Goal: Transaction & Acquisition: Purchase product/service

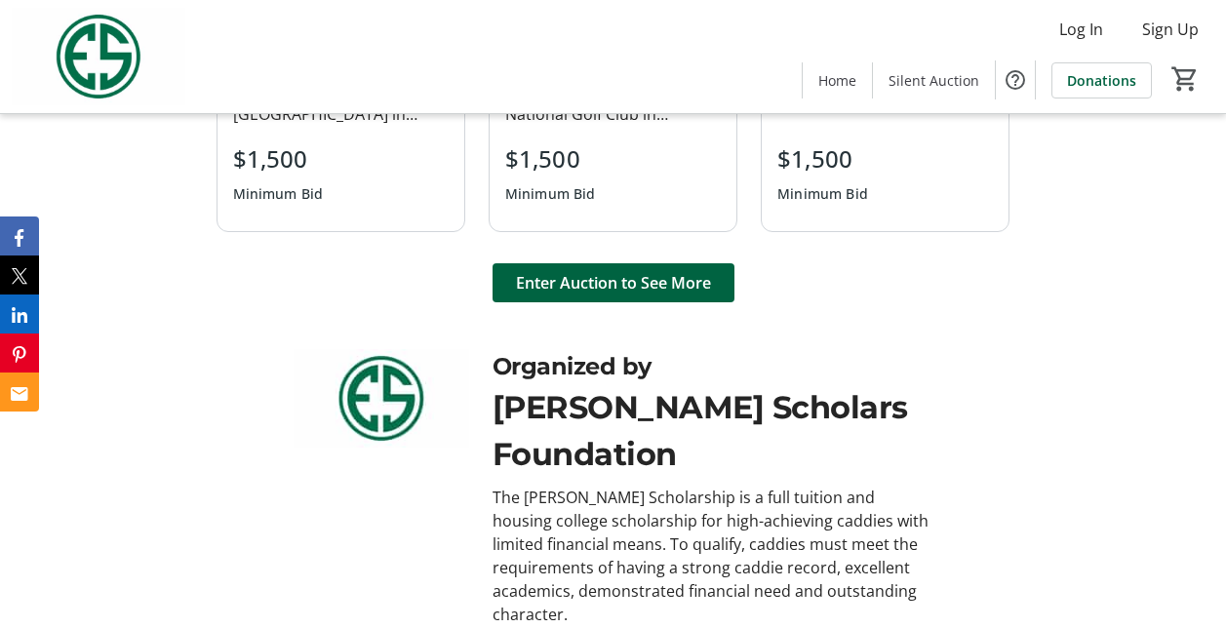
scroll to position [1391, 0]
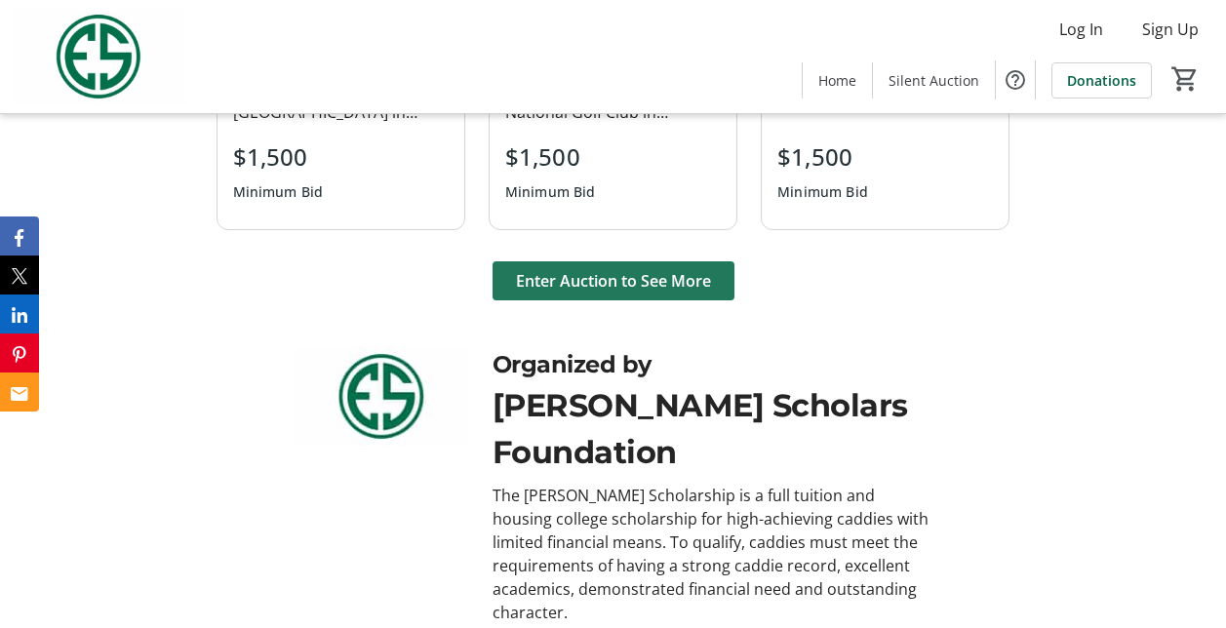
click at [634, 281] on span "Enter Auction to See More" at bounding box center [613, 280] width 195 height 23
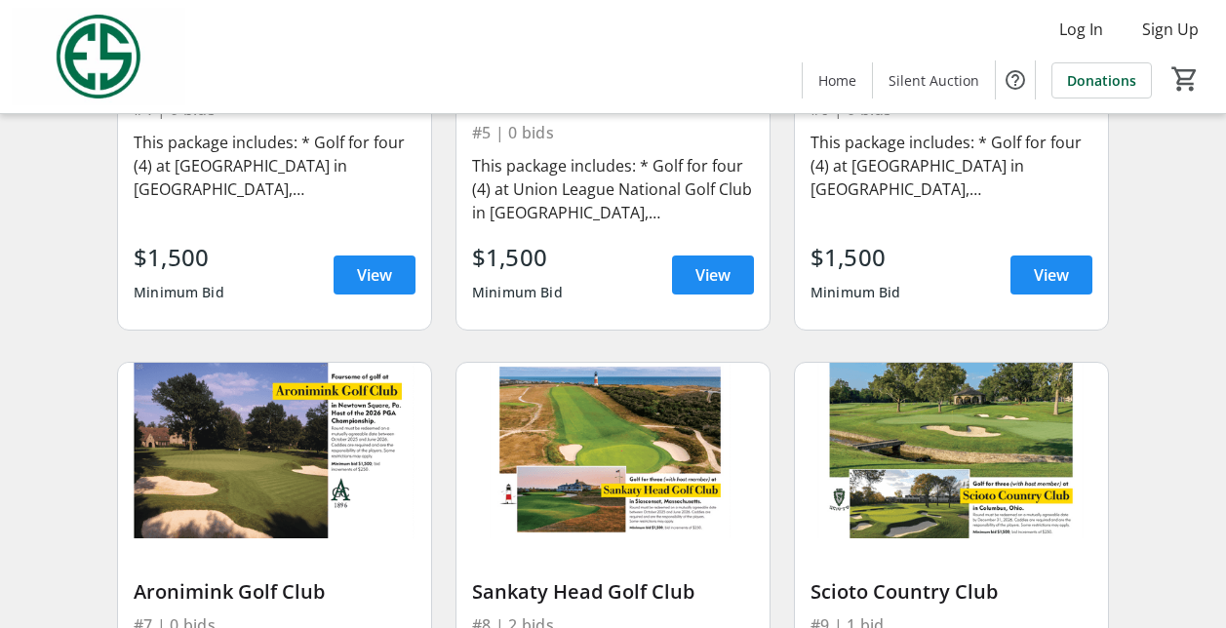
scroll to position [683, 0]
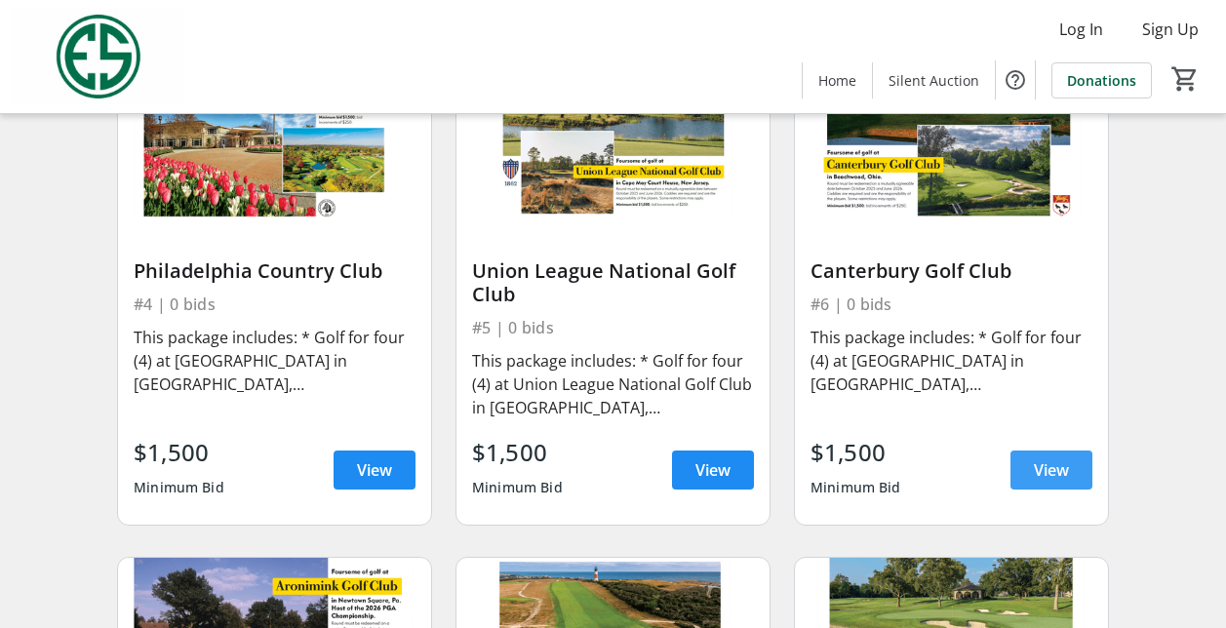
click at [1056, 468] on span "View" at bounding box center [1051, 470] width 35 height 23
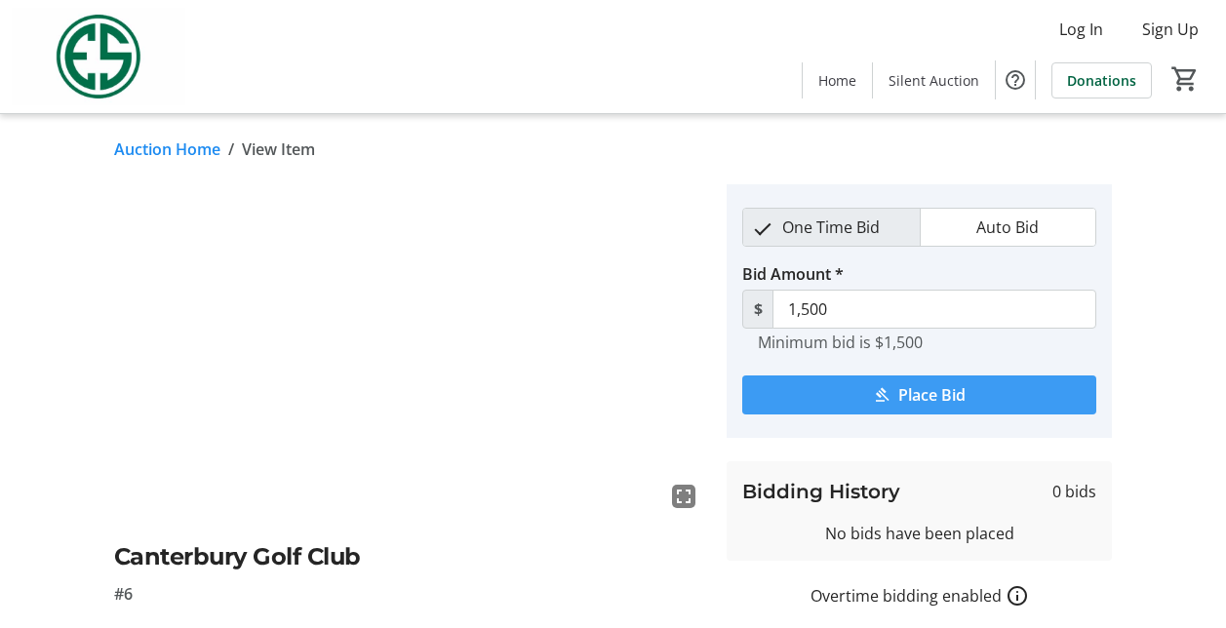
click at [940, 402] on span "Place Bid" at bounding box center [932, 394] width 67 height 23
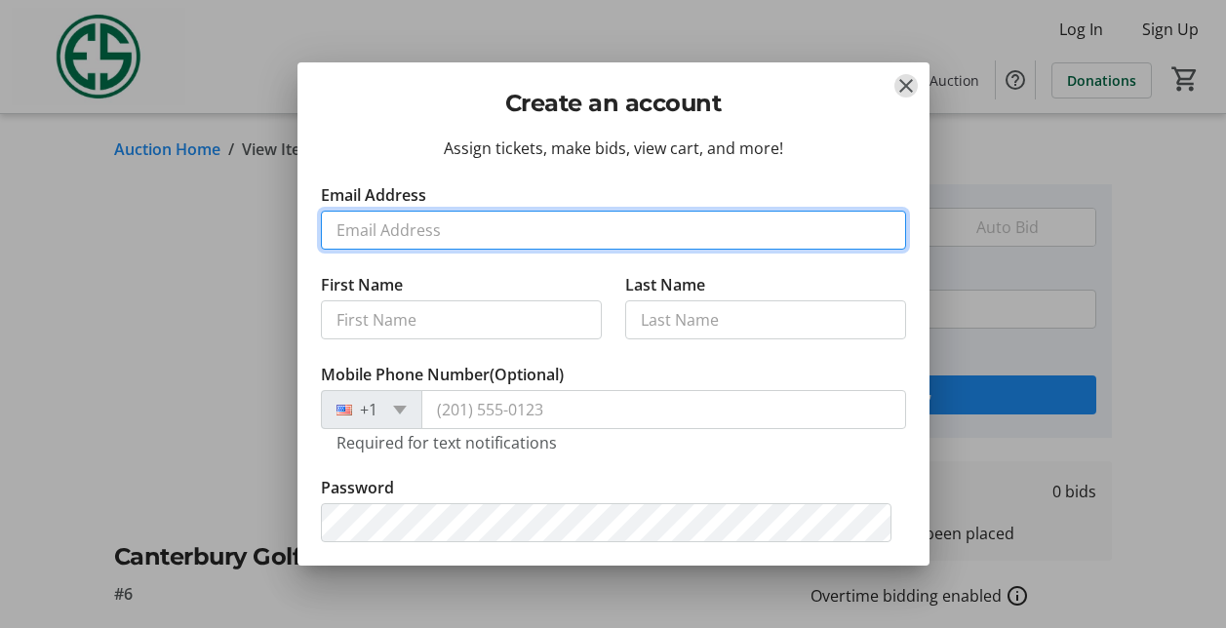
click at [461, 230] on input "Email Address" at bounding box center [613, 230] width 585 height 39
type input "[EMAIL_ADDRESS][DOMAIN_NAME]"
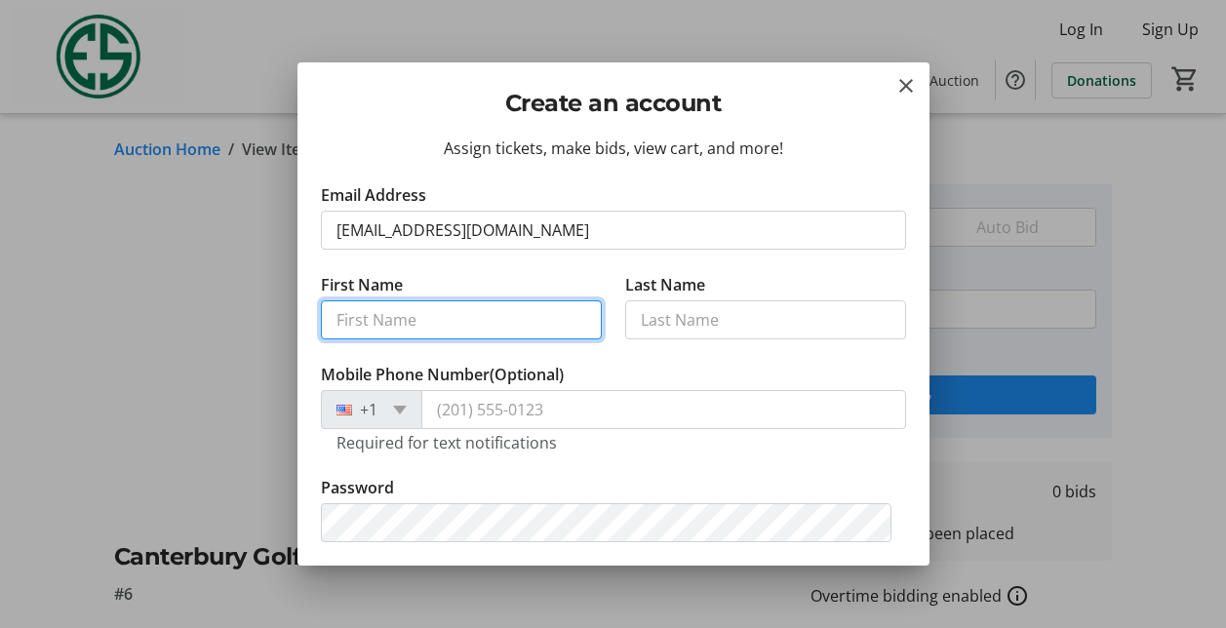
type input "[PERSON_NAME]"
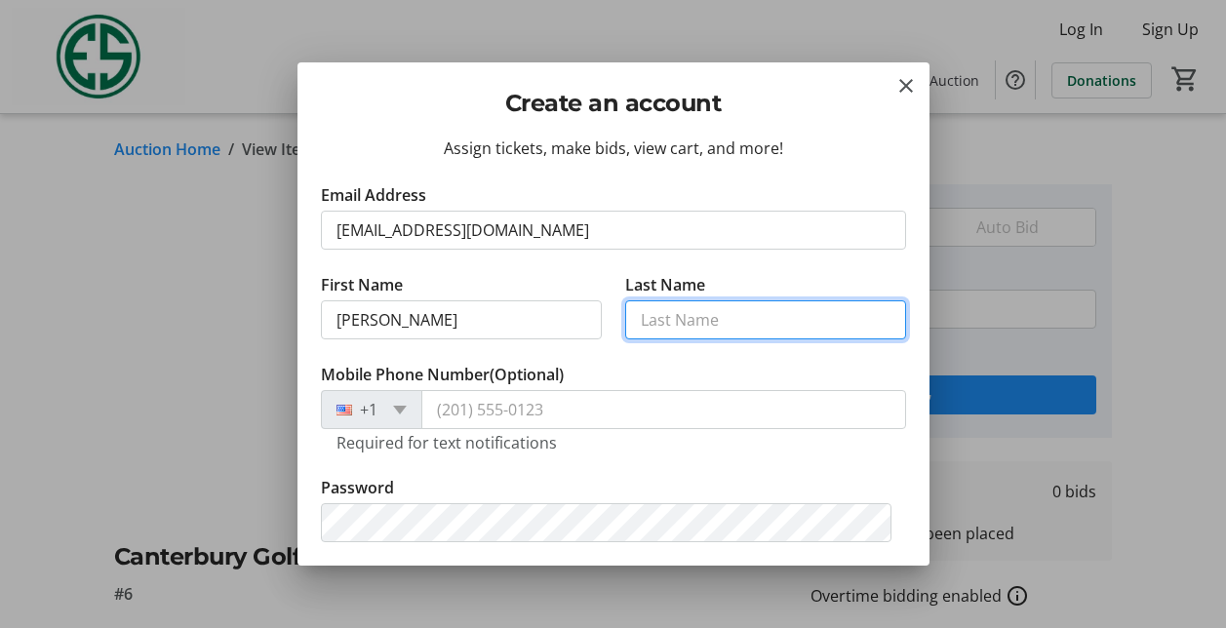
type input "[PERSON_NAME]"
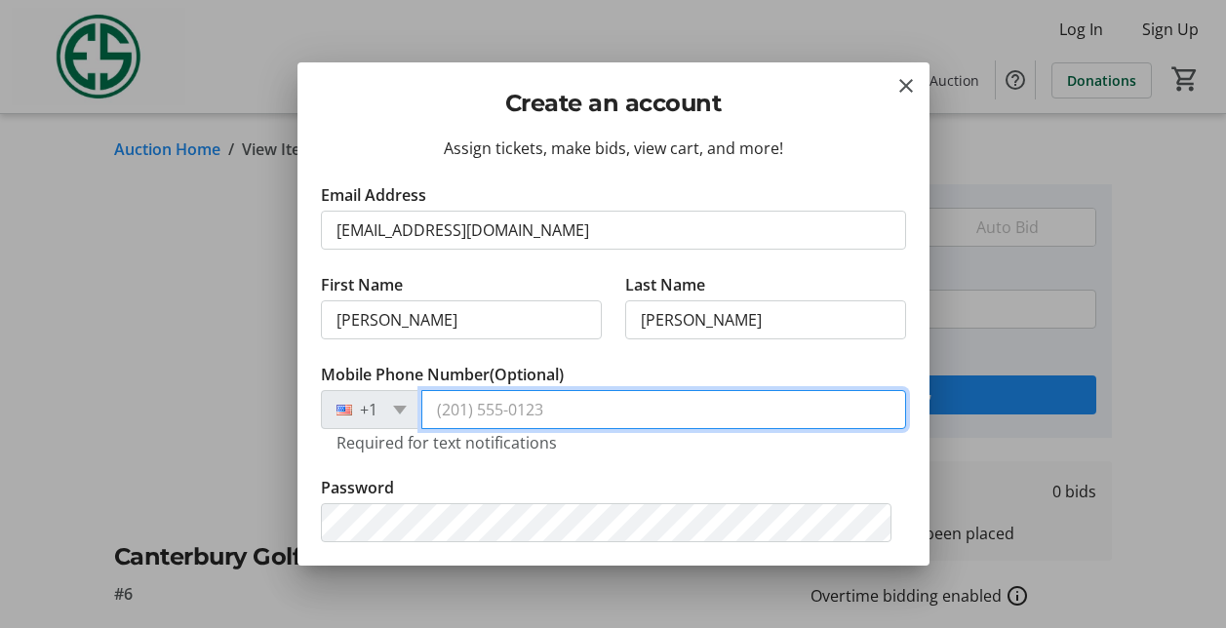
type input "[PHONE_NUMBER]"
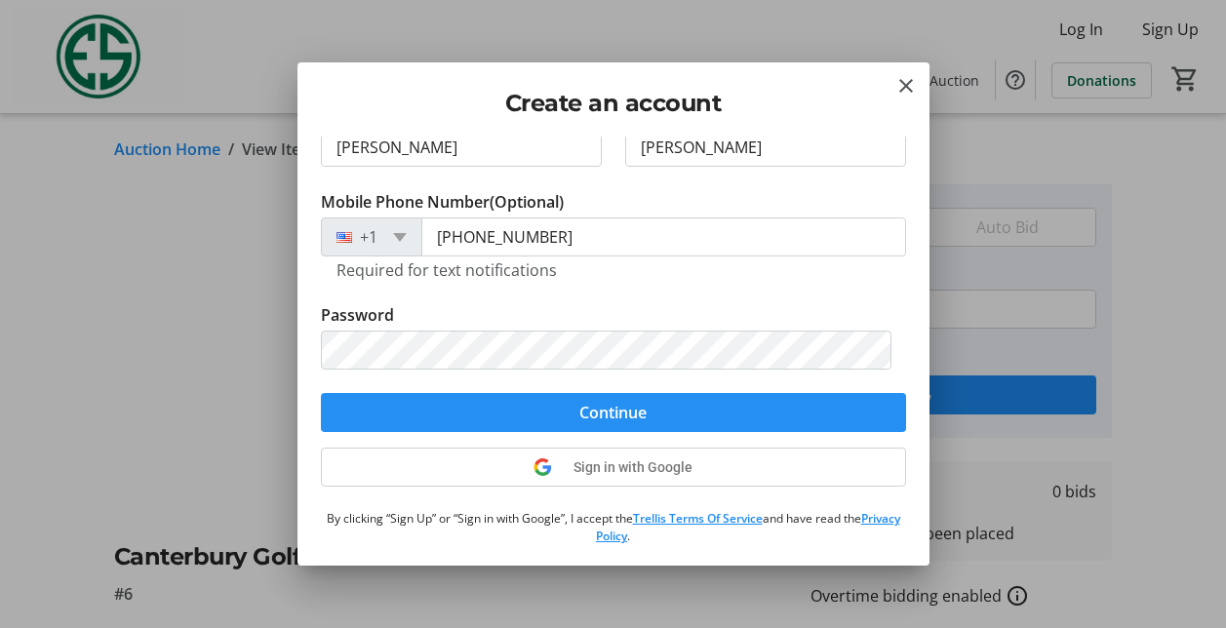
scroll to position [216, 0]
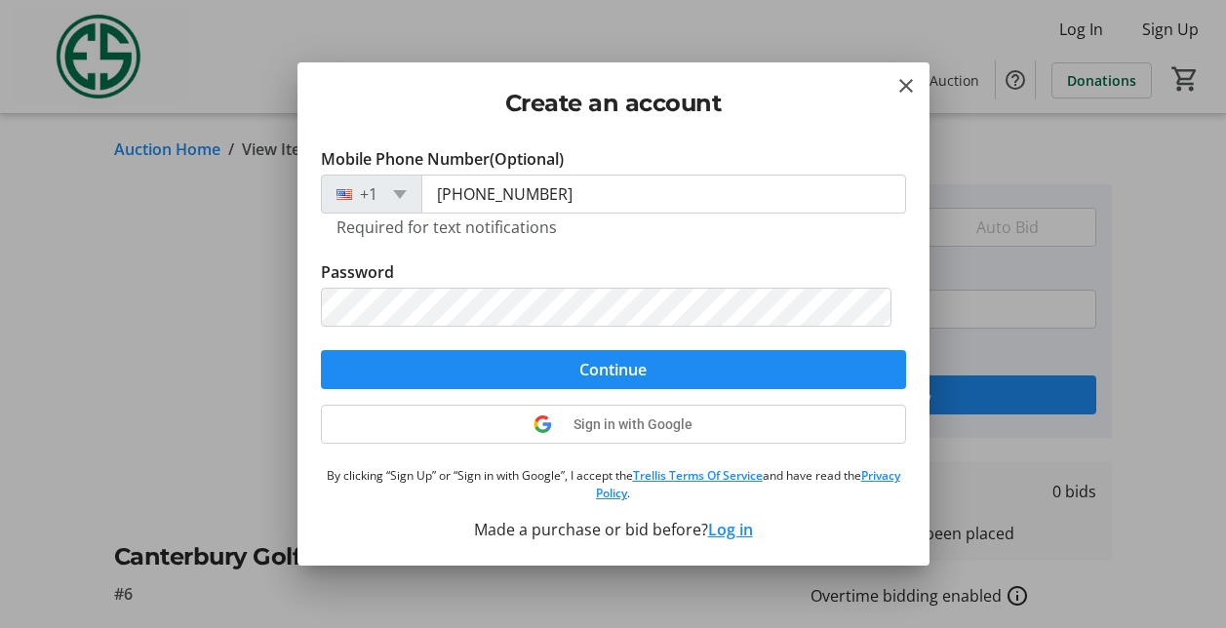
click at [902, 275] on div "Assign tickets, make bids, view cart, and more! Email Address [EMAIL_ADDRESS][D…" at bounding box center [614, 351] width 632 height 428
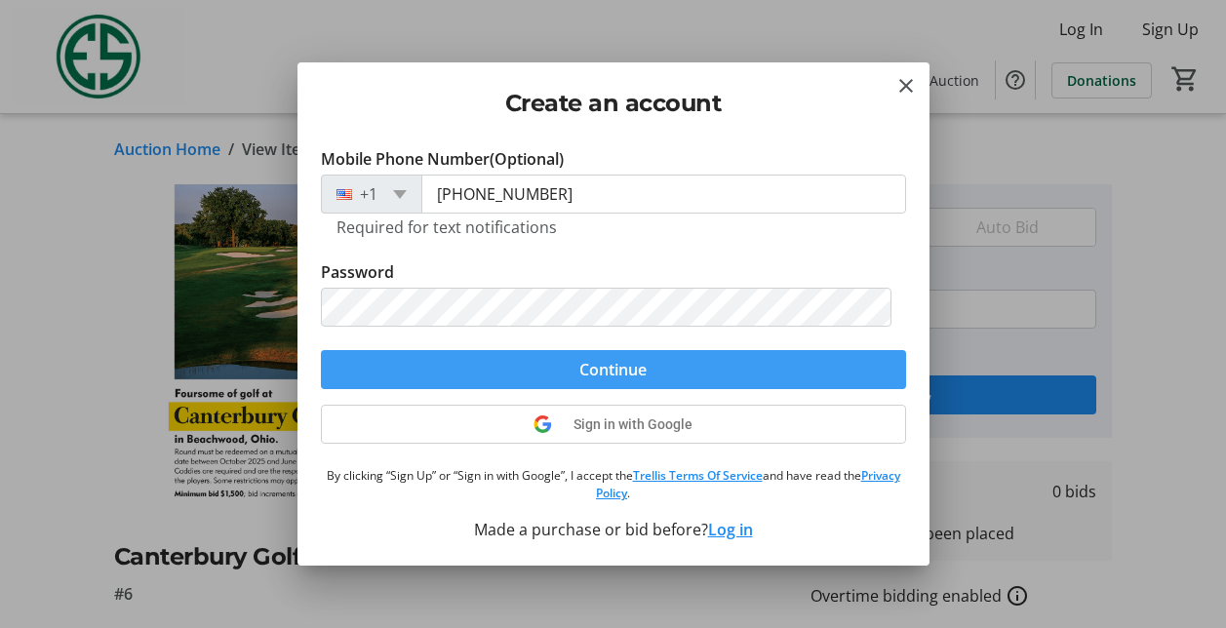
click at [622, 378] on span "Continue" at bounding box center [613, 369] width 67 height 23
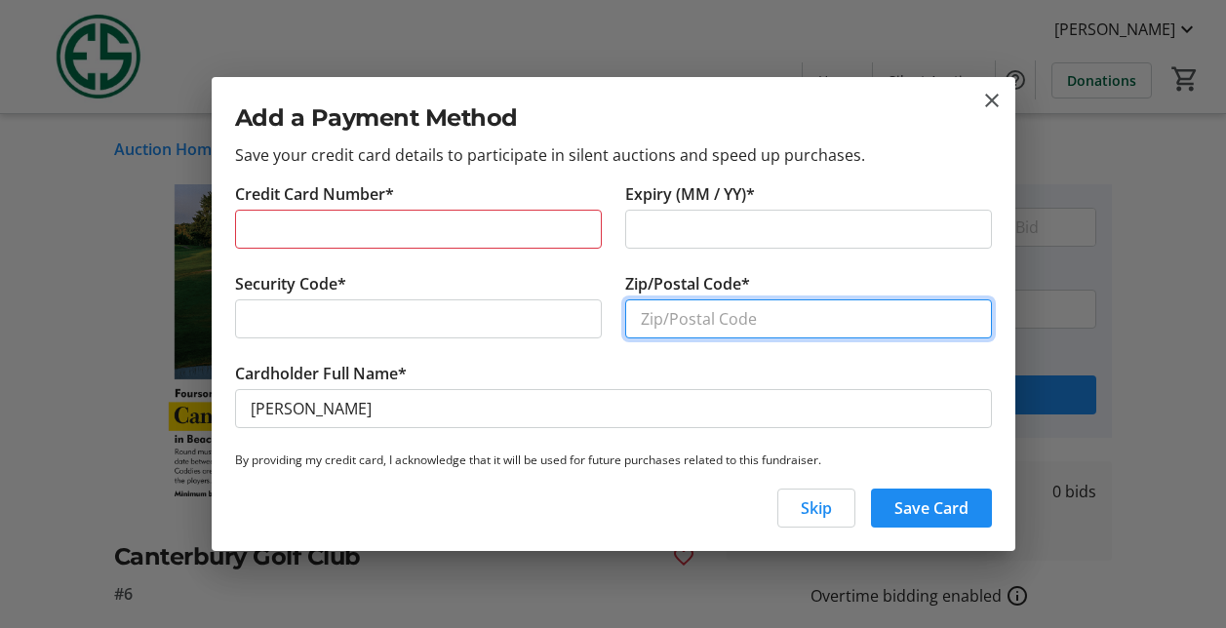
click at [656, 328] on input "Zip/Postal Code*" at bounding box center [808, 319] width 367 height 39
type input "43017"
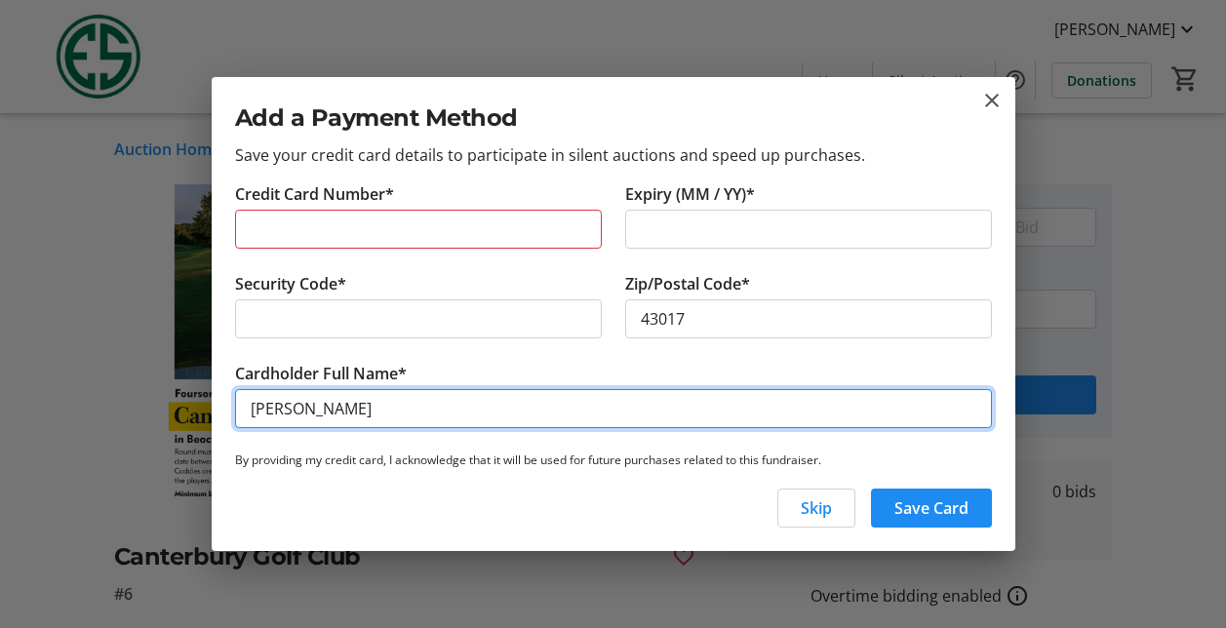
drag, startPoint x: 293, startPoint y: 412, endPoint x: 302, endPoint y: 413, distance: 9.8
click at [295, 412] on input "[PERSON_NAME]" at bounding box center [613, 408] width 757 height 39
type input "[PERSON_NAME]"
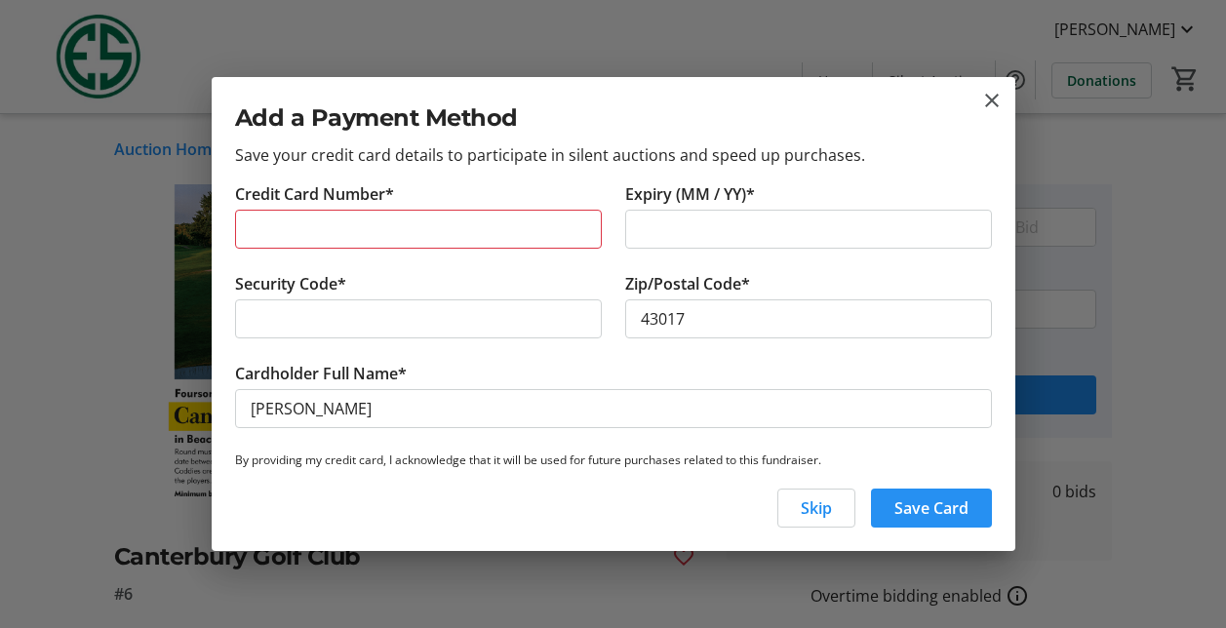
click at [934, 513] on span "Save Card" at bounding box center [932, 508] width 74 height 23
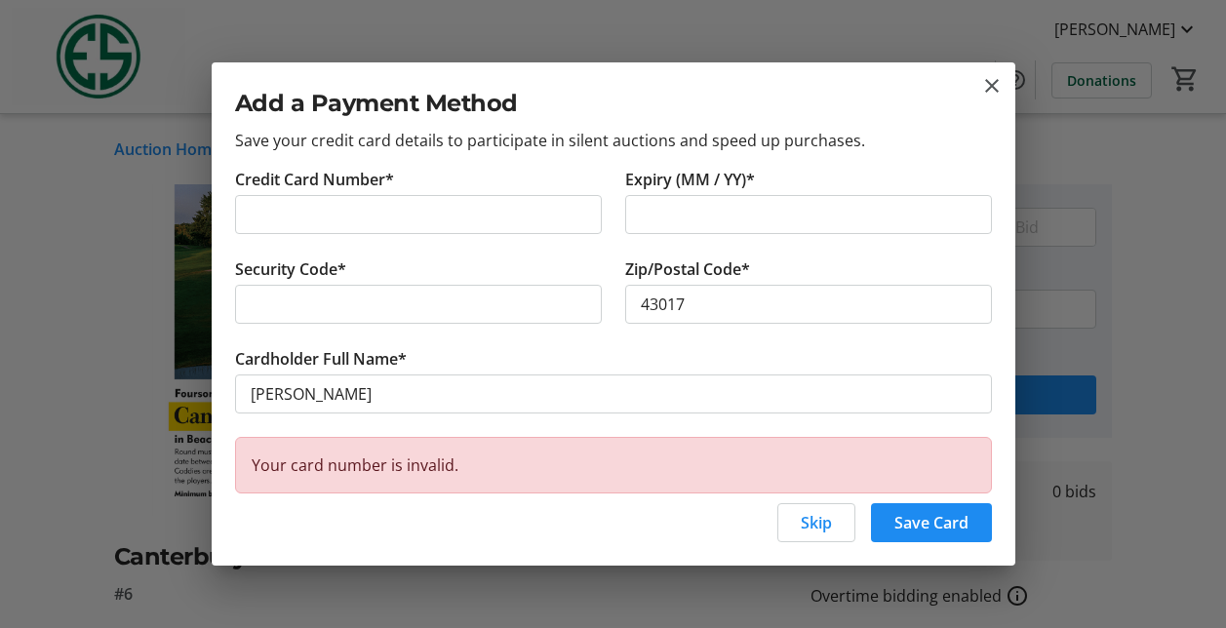
click at [928, 526] on span "Save Card" at bounding box center [932, 522] width 74 height 23
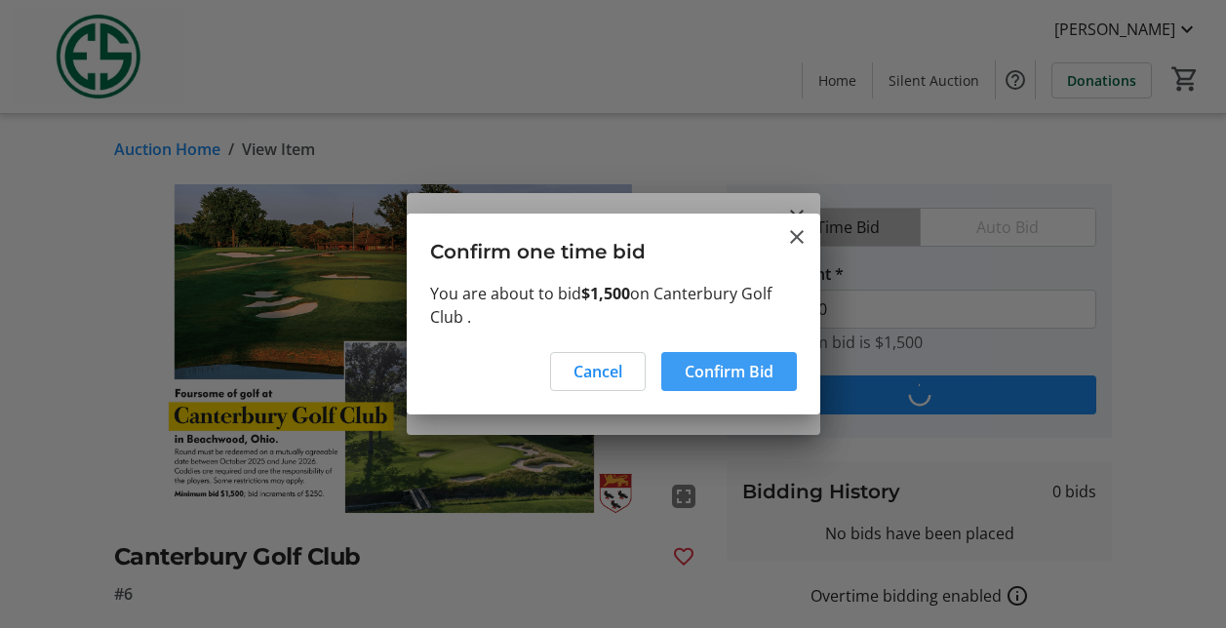
click at [711, 372] on span "Confirm Bid" at bounding box center [729, 371] width 89 height 23
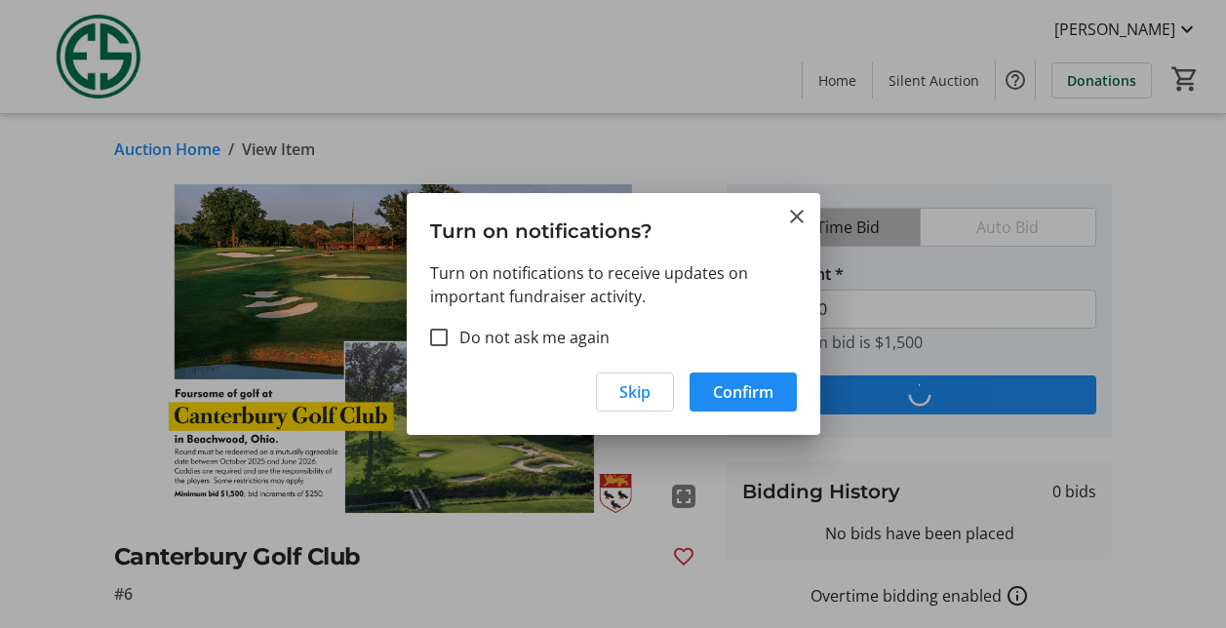
type input "1,750"
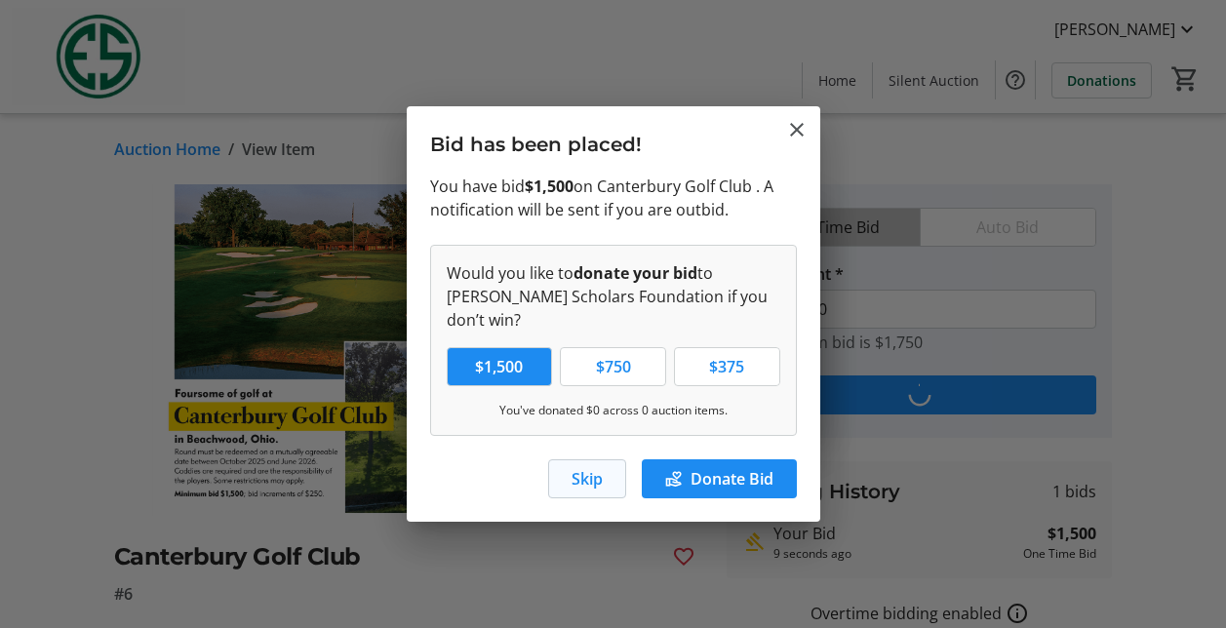
click at [595, 471] on span "Skip" at bounding box center [587, 478] width 31 height 23
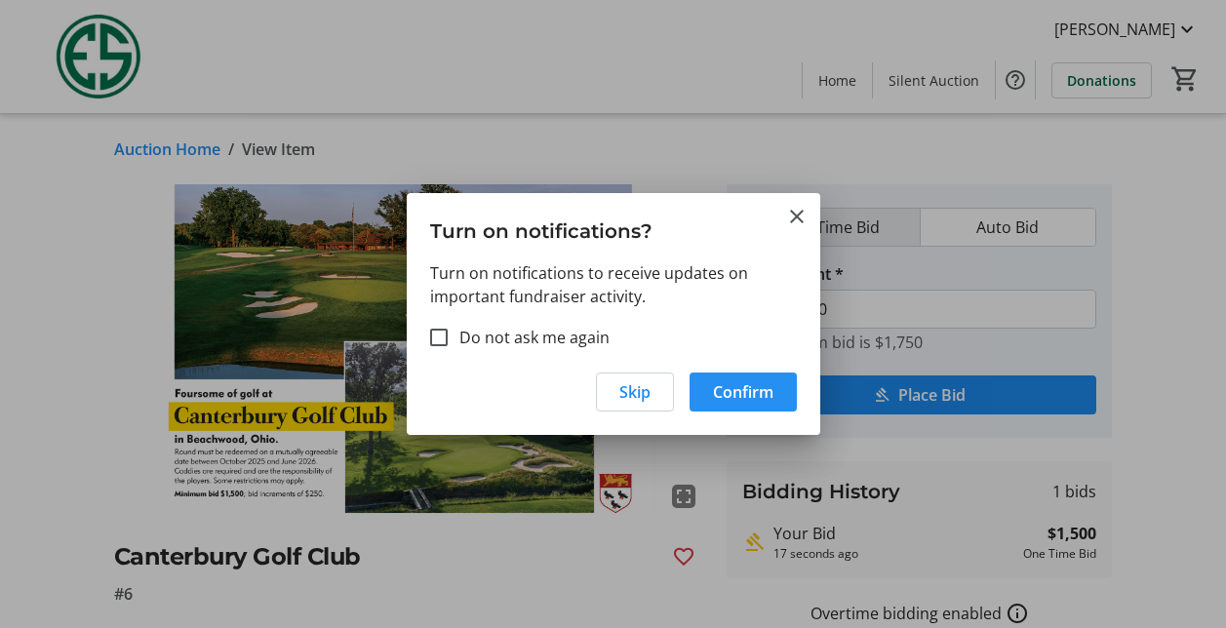
click at [744, 390] on span "Confirm" at bounding box center [743, 392] width 60 height 23
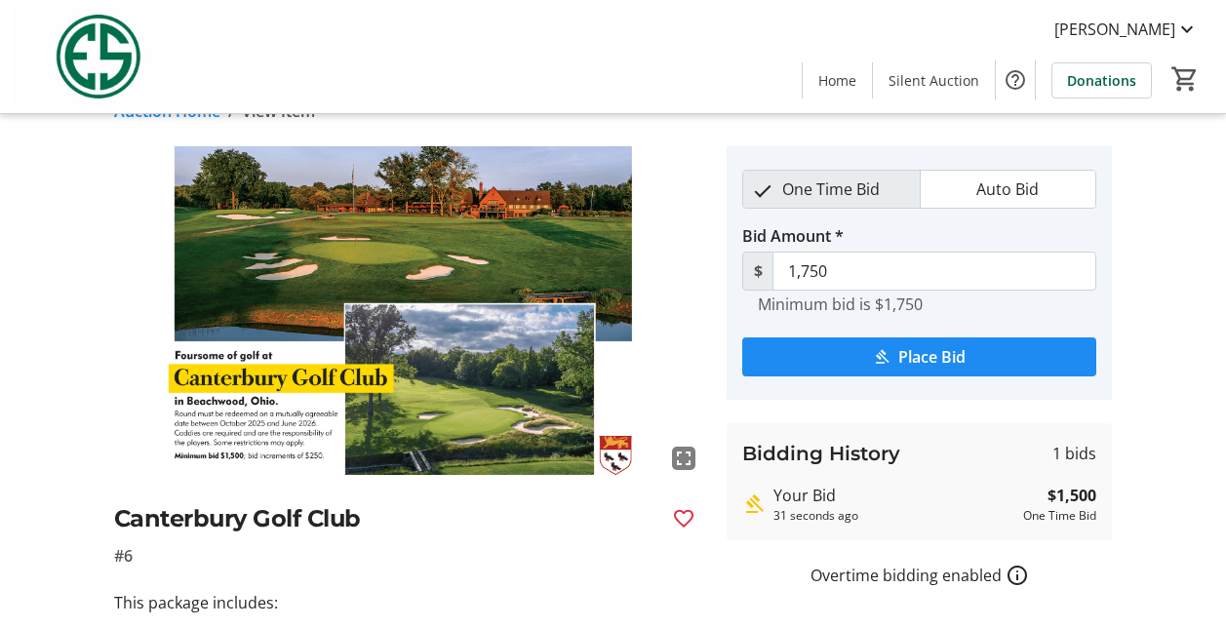
scroll to position [0, 0]
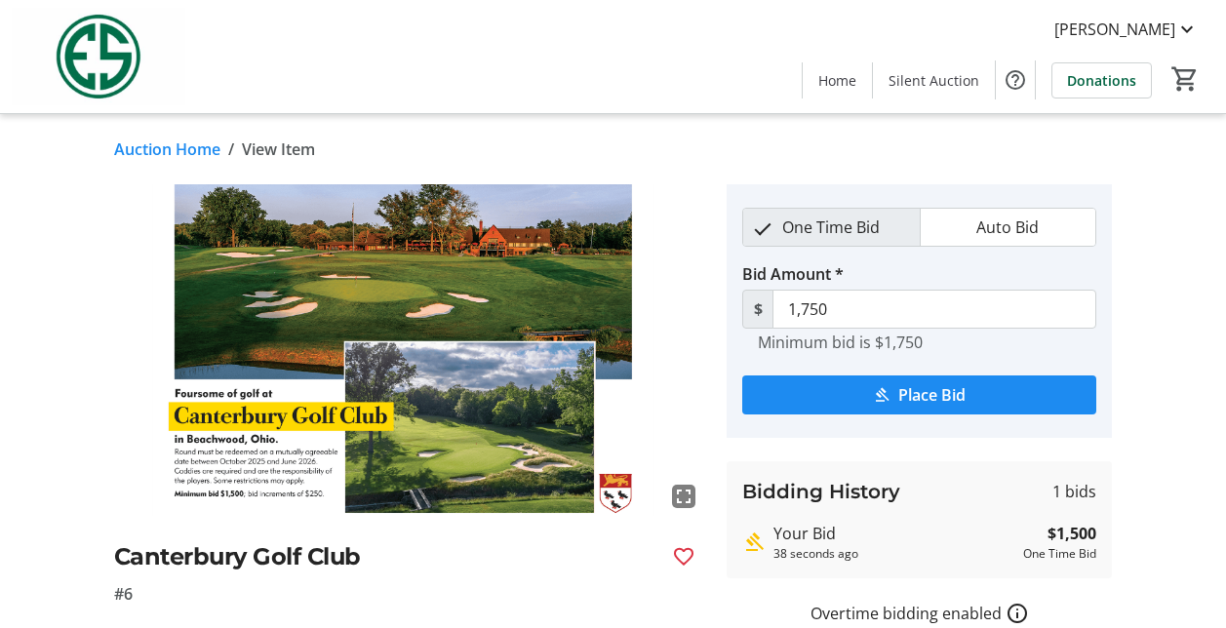
click at [90, 243] on div "fullscreen Canterbury Golf Club #6 This package includes: Golf for four (4) at …" at bounding box center [613, 484] width 1226 height 601
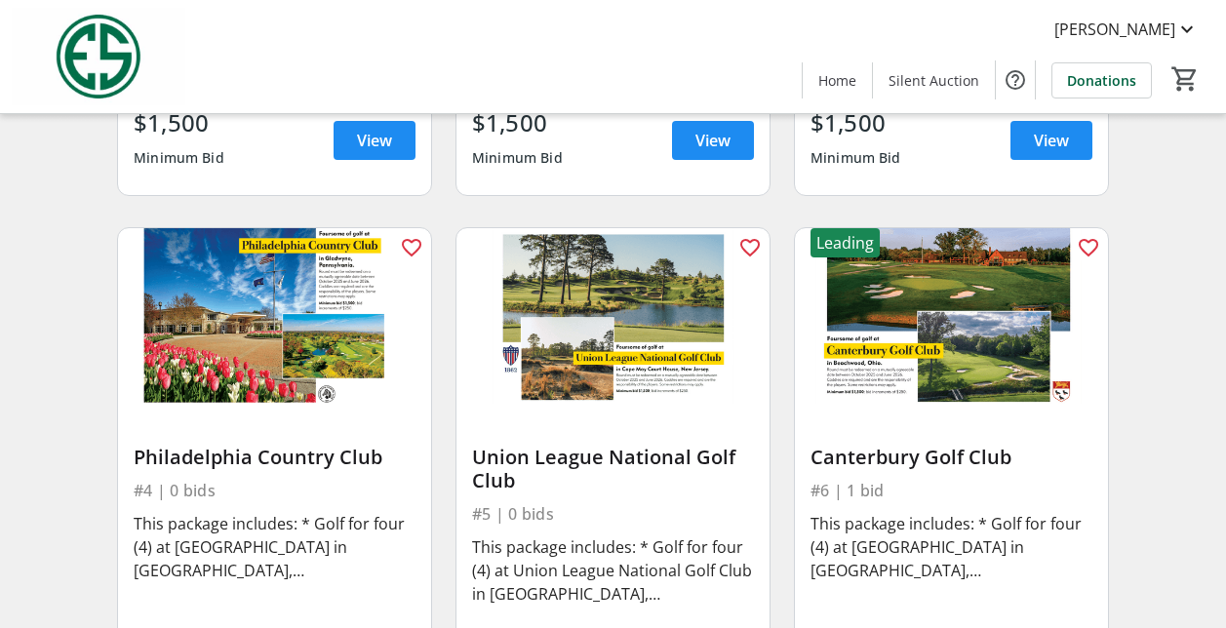
scroll to position [683, 0]
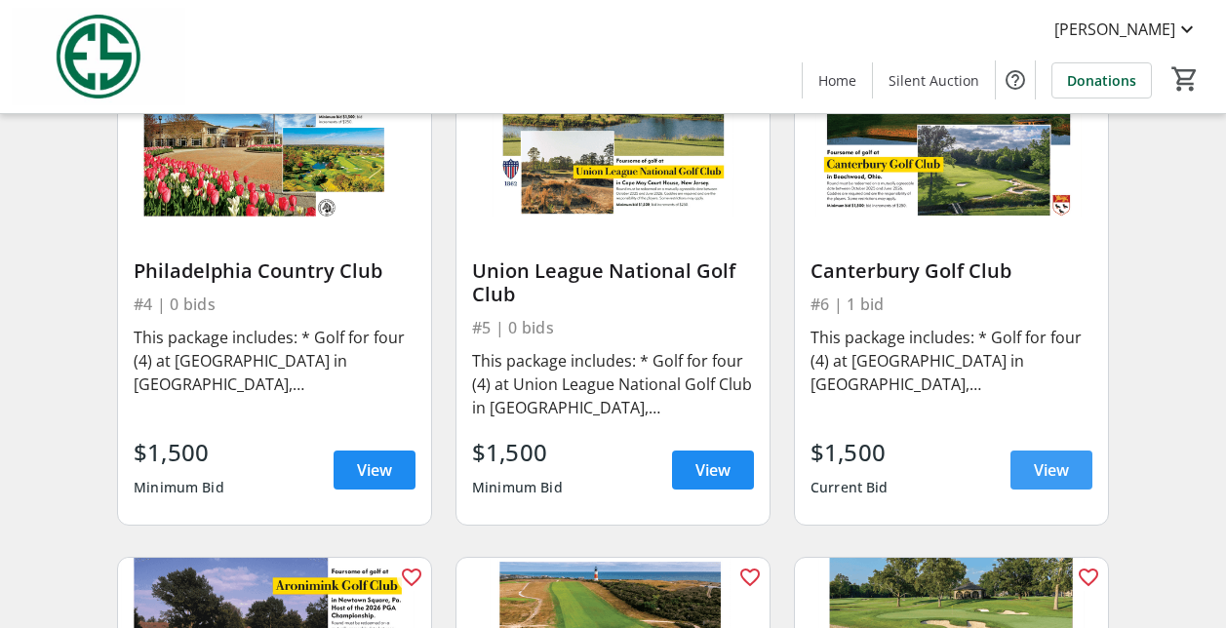
click at [1061, 473] on span "View" at bounding box center [1051, 470] width 35 height 23
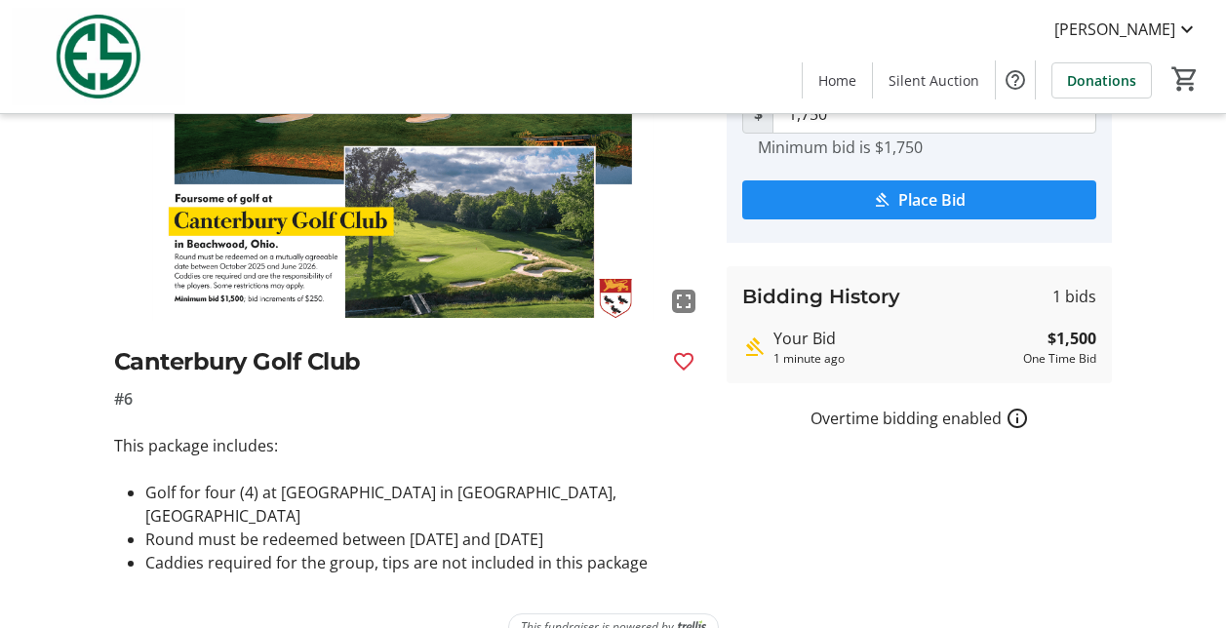
scroll to position [208, 0]
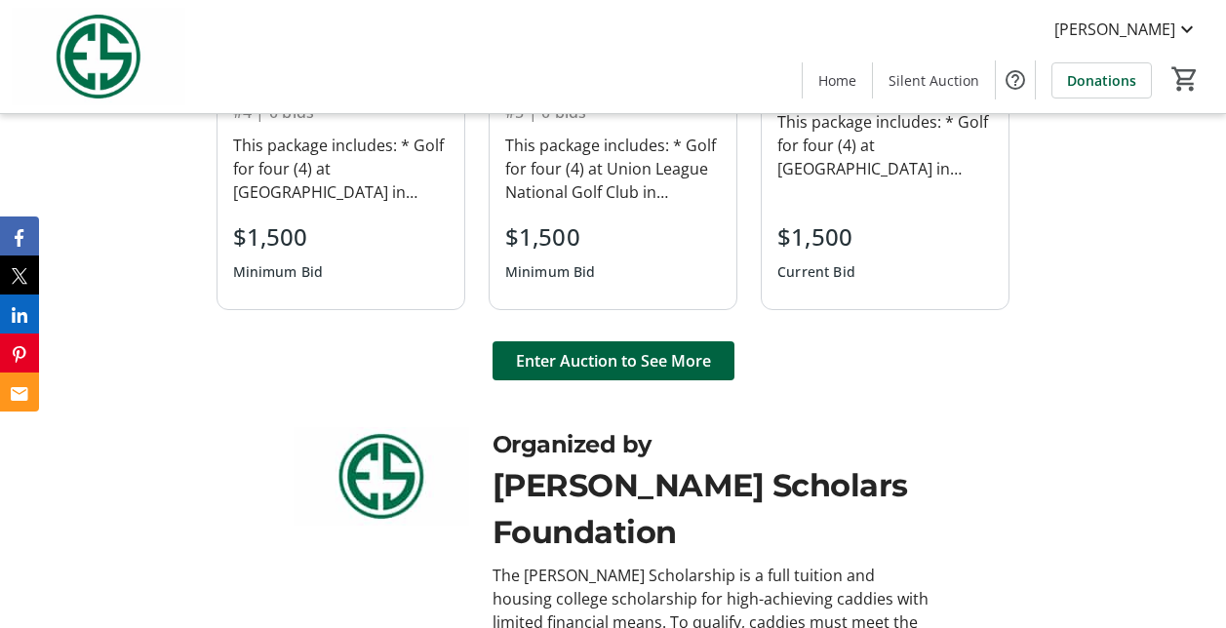
scroll to position [1366, 0]
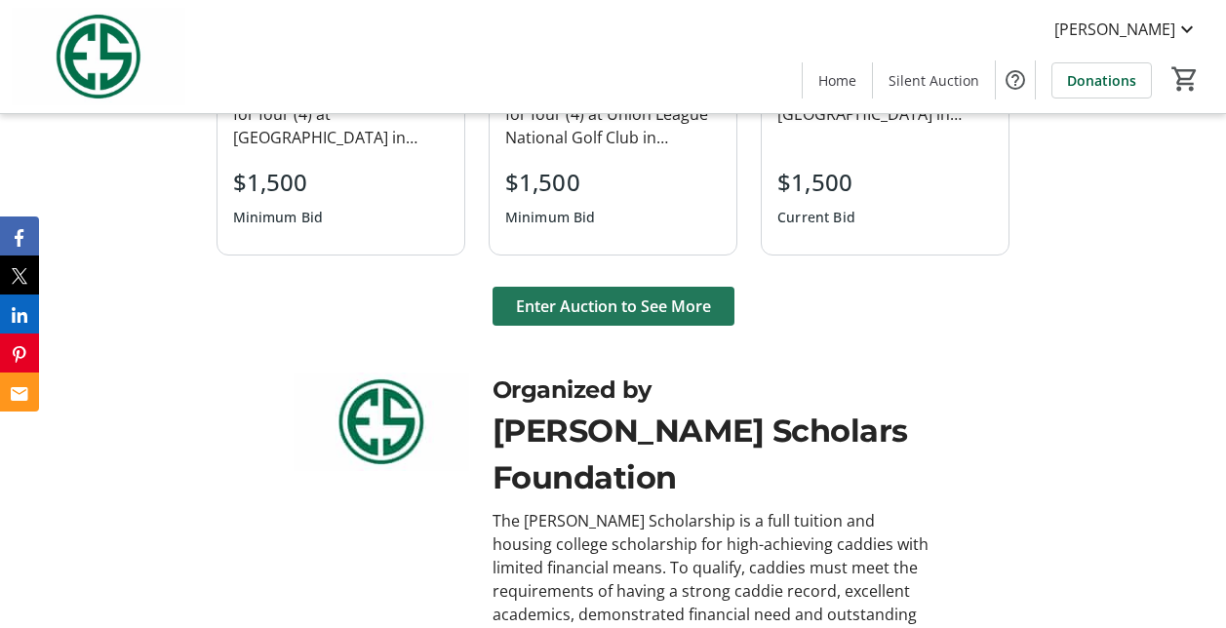
click at [569, 312] on span "Enter Auction to See More" at bounding box center [613, 306] width 195 height 23
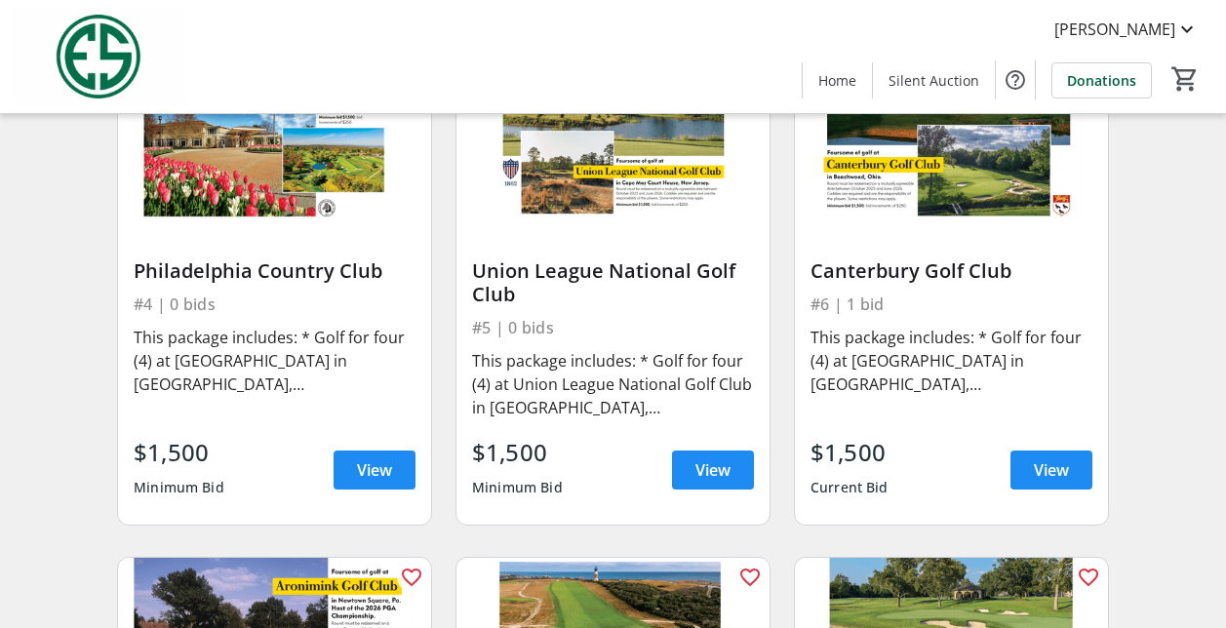
scroll to position [781, 0]
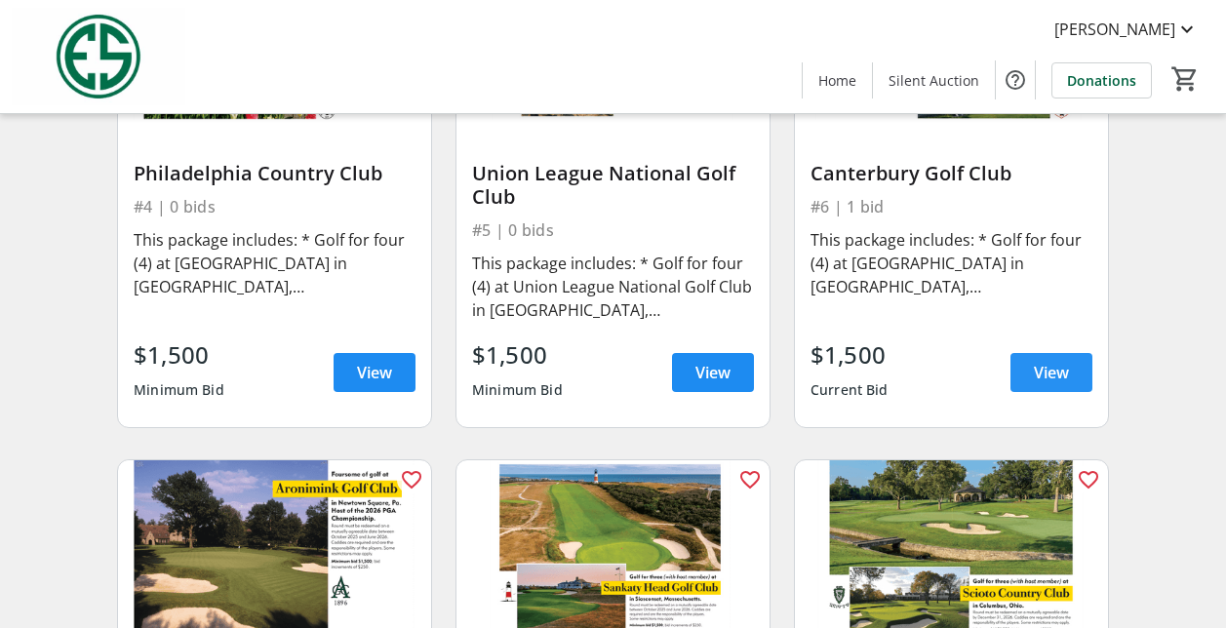
click at [1052, 379] on span "View" at bounding box center [1051, 372] width 35 height 23
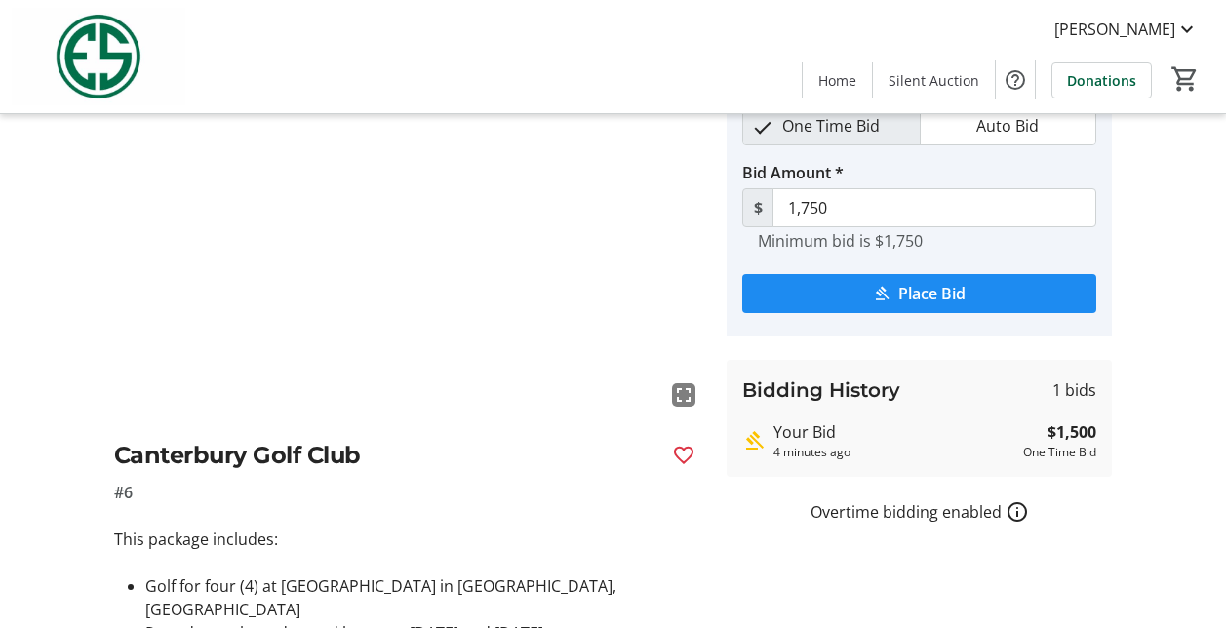
scroll to position [208, 0]
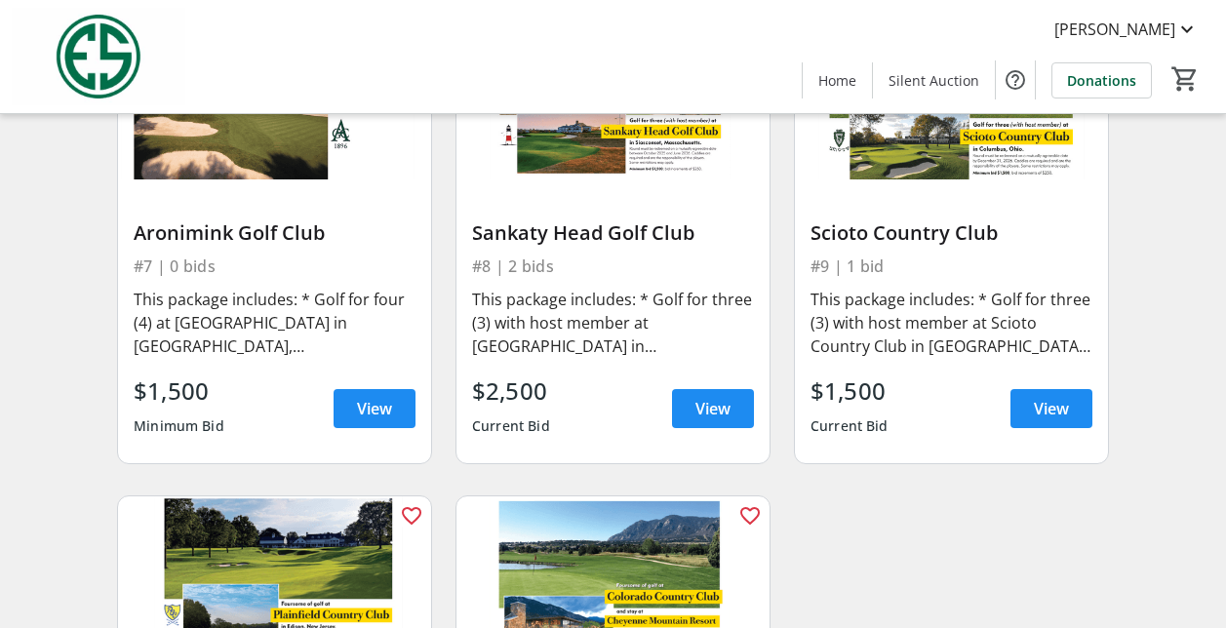
scroll to position [1257, 0]
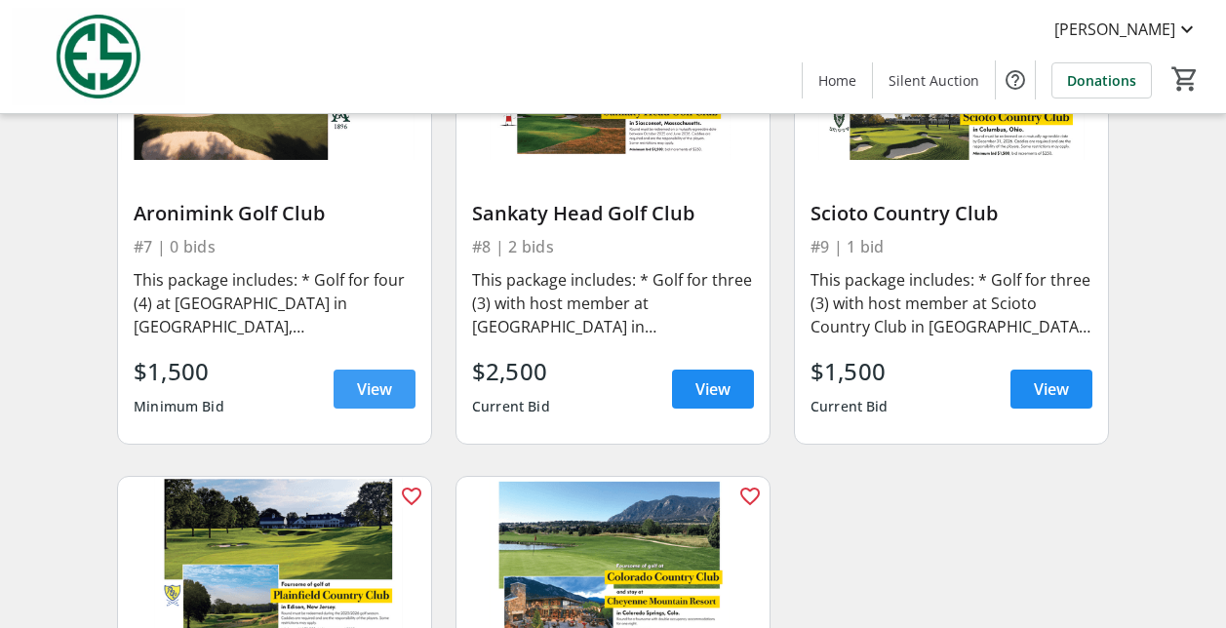
click at [374, 392] on span "View" at bounding box center [374, 389] width 35 height 23
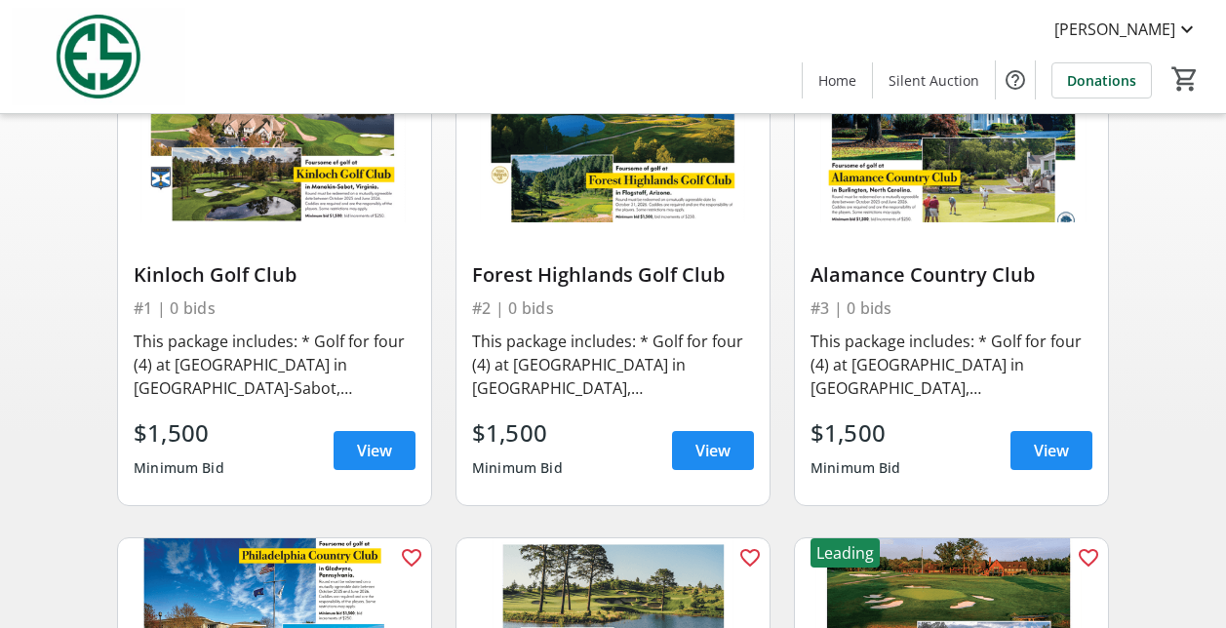
scroll to position [183, 0]
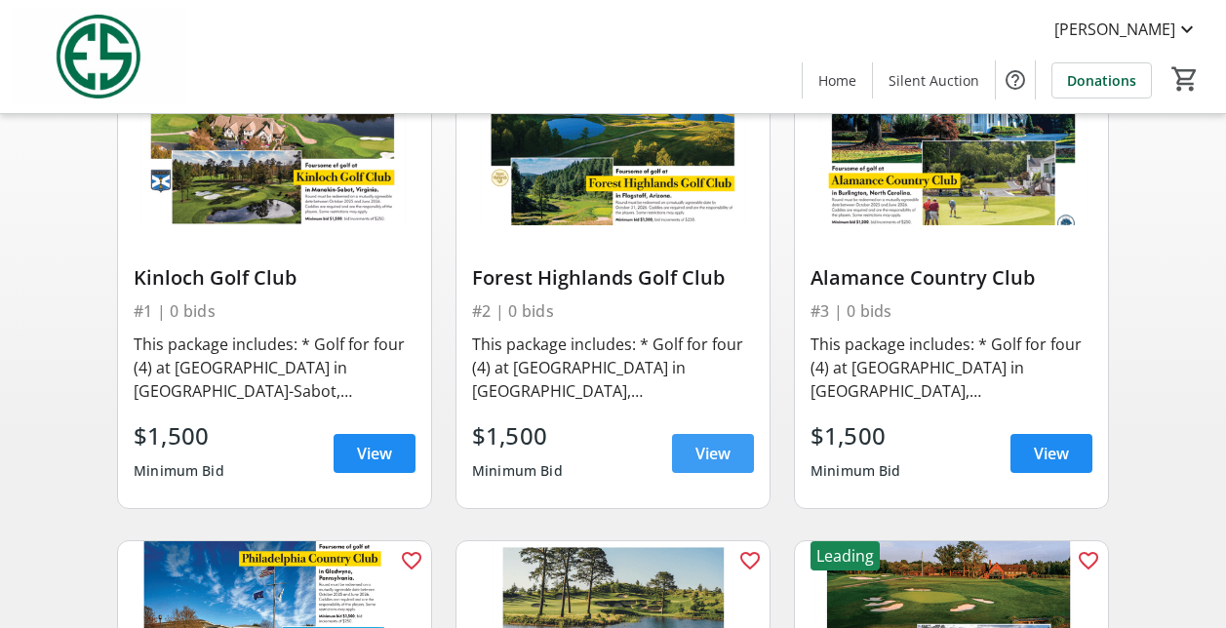
click at [716, 456] on span "View" at bounding box center [713, 453] width 35 height 23
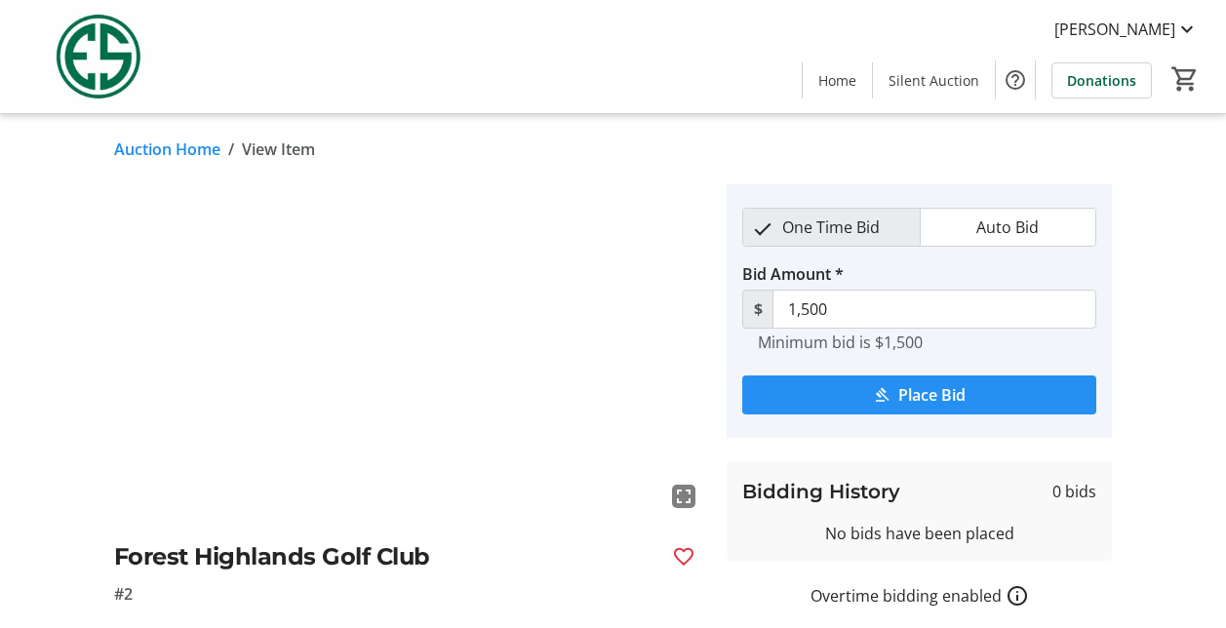
click at [918, 400] on span "Place Bid" at bounding box center [932, 394] width 67 height 23
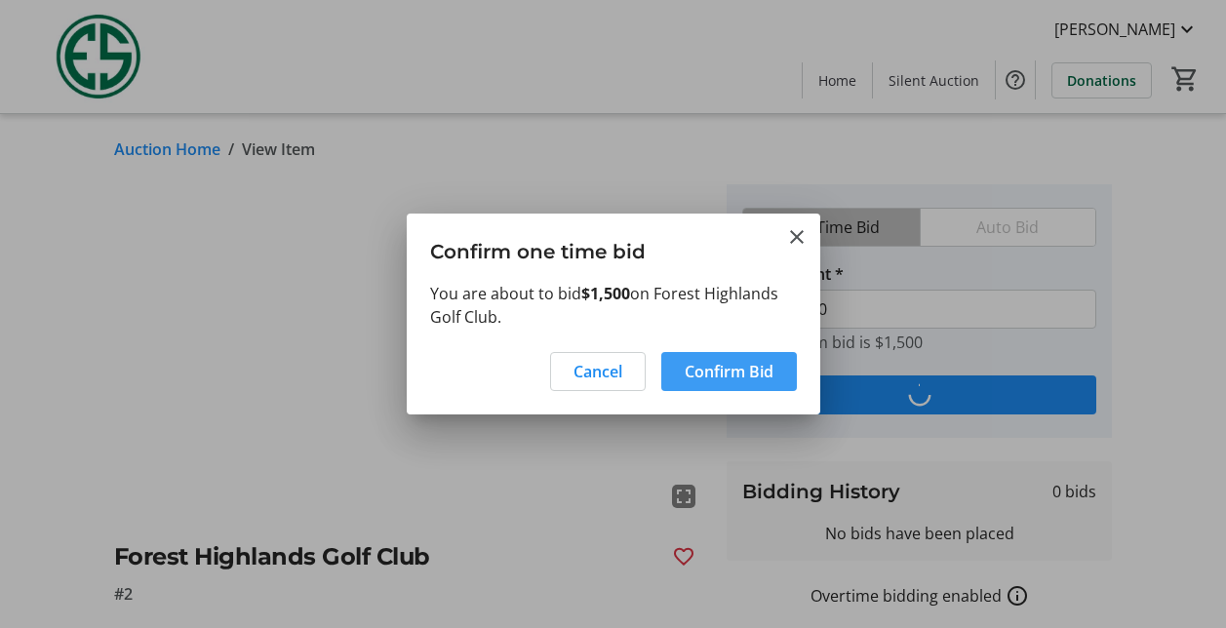
click at [741, 380] on span "Confirm Bid" at bounding box center [729, 371] width 89 height 23
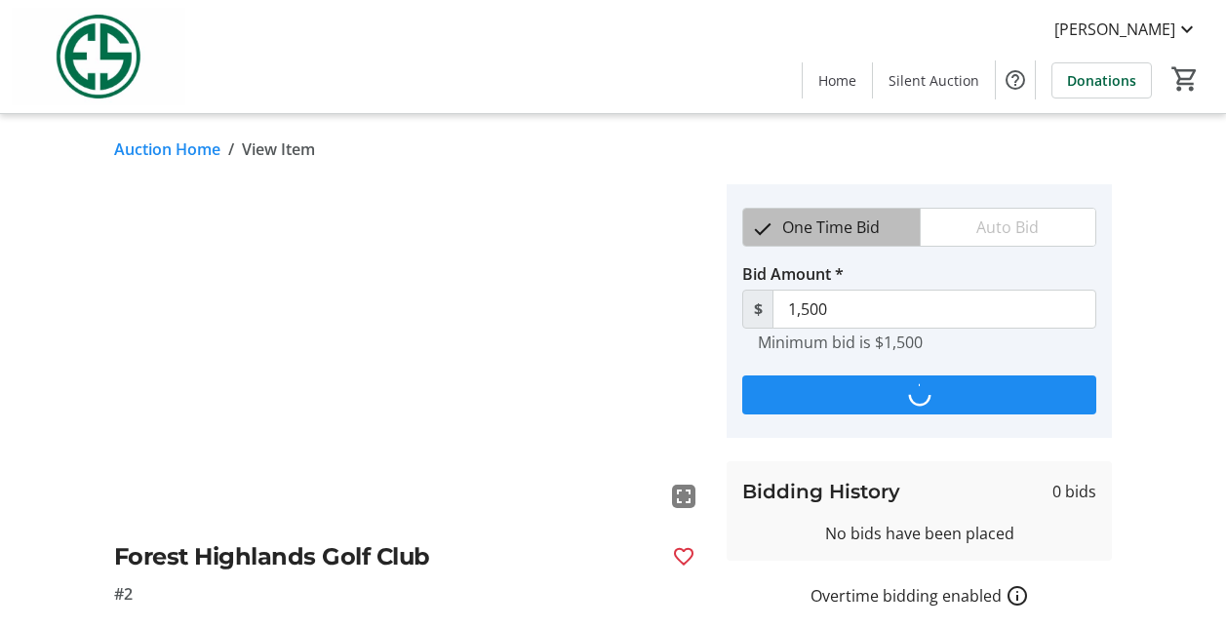
type input "1,750"
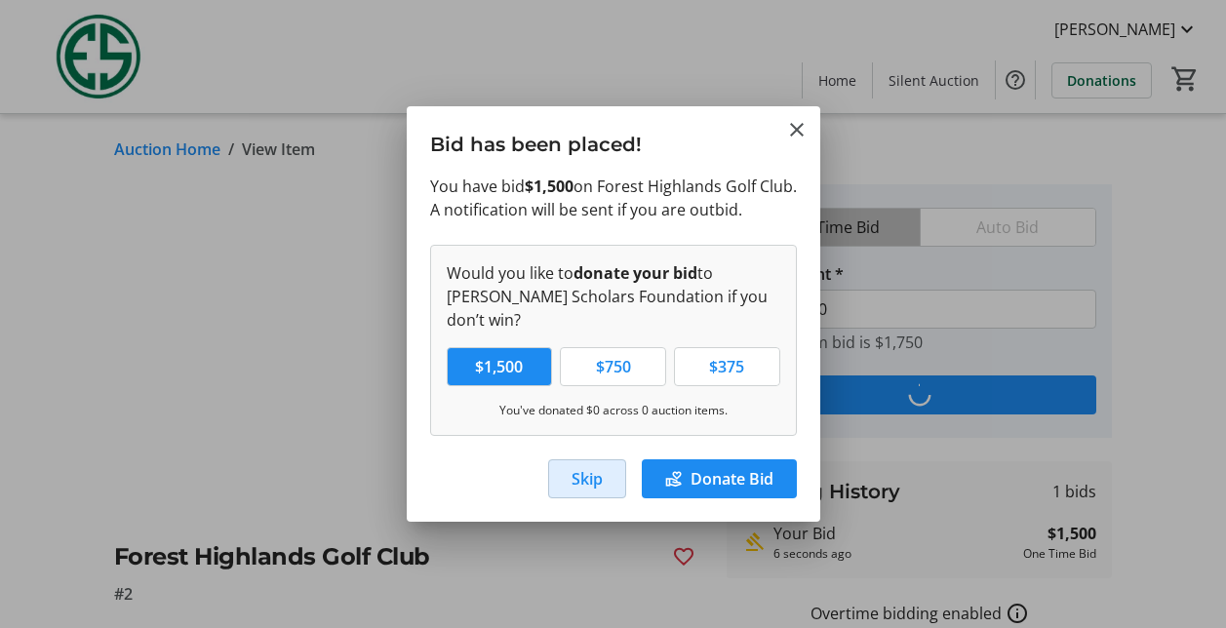
click at [587, 470] on span "Skip" at bounding box center [587, 478] width 31 height 23
